Goal: Information Seeking & Learning: Learn about a topic

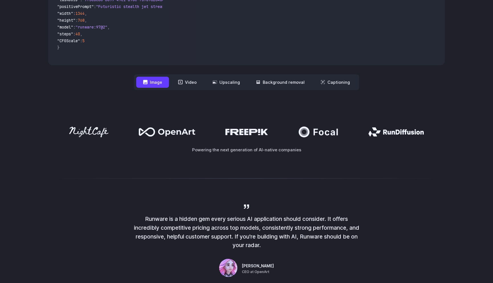
scroll to position [217, 0]
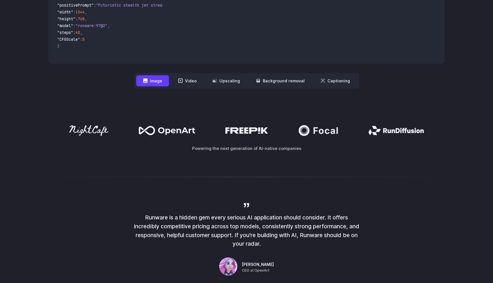
click at [183, 128] on icon at bounding box center [167, 130] width 57 height 9
click at [217, 80] on icon at bounding box center [215, 80] width 5 height 5
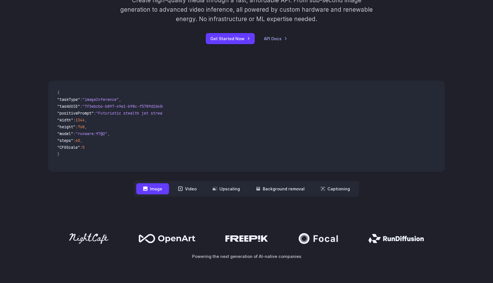
scroll to position [93, 0]
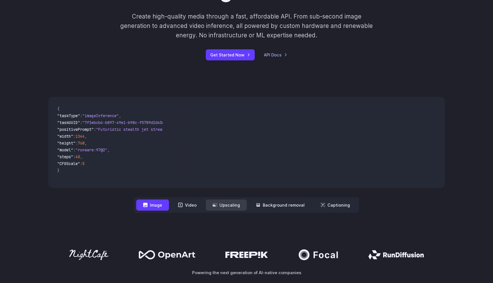
click at [214, 206] on icon at bounding box center [215, 204] width 4 height 3
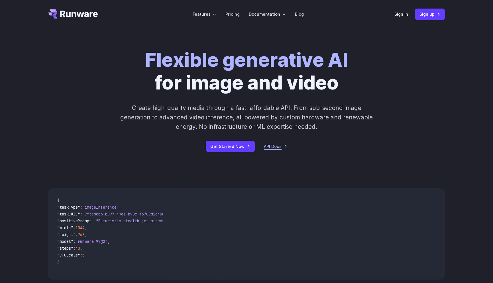
scroll to position [0, 0]
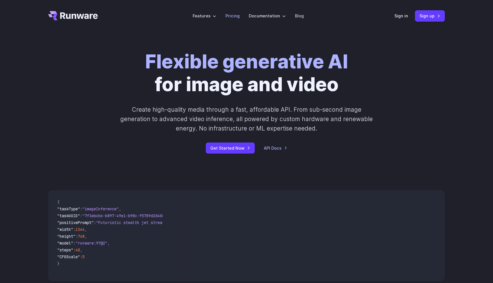
click at [237, 17] on link "Pricing" at bounding box center [232, 16] width 14 height 7
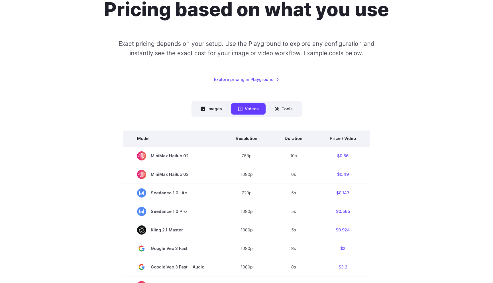
scroll to position [62, 0]
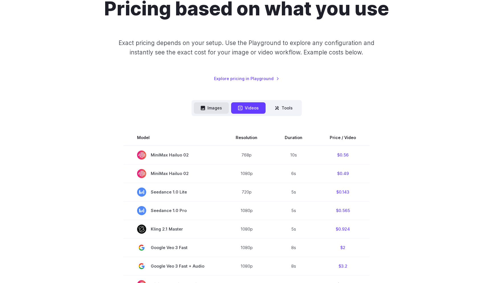
click at [212, 109] on button "Images" at bounding box center [211, 107] width 35 height 11
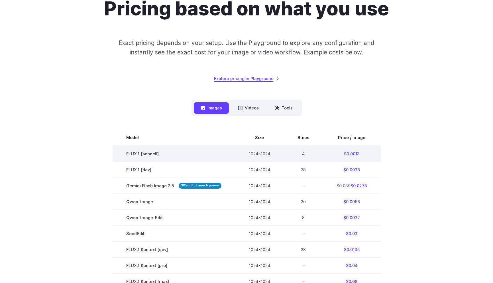
scroll to position [0, 0]
